Goal: Complete application form

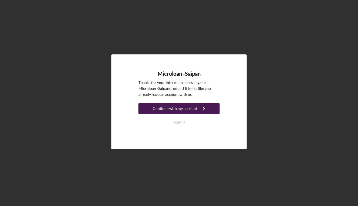
click at [175, 104] on div "Continue with my account" at bounding box center [175, 108] width 44 height 11
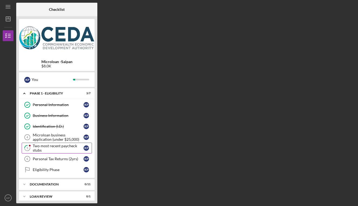
click at [54, 147] on div "Two most recent paycheck stubs" at bounding box center [58, 148] width 51 height 9
